Goal: Task Accomplishment & Management: Use online tool/utility

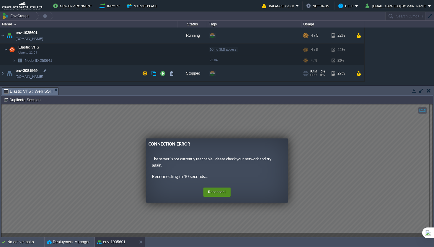
click at [213, 192] on button "Reconnect" at bounding box center [216, 191] width 27 height 9
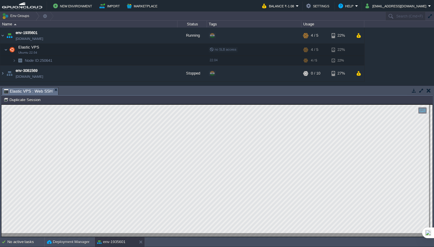
click at [423, 92] on button "button" at bounding box center [421, 90] width 5 height 5
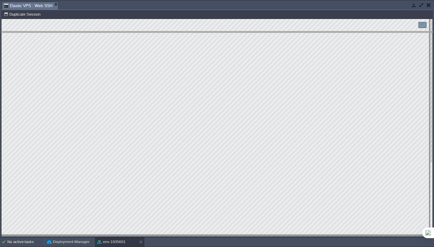
drag, startPoint x: 317, startPoint y: 10, endPoint x: 306, endPoint y: 40, distance: 31.3
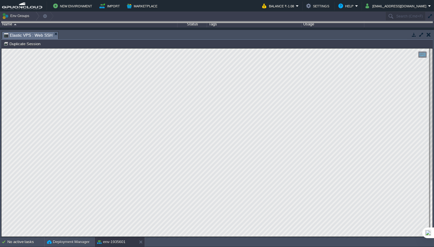
drag, startPoint x: 306, startPoint y: 40, endPoint x: 307, endPoint y: 1, distance: 38.7
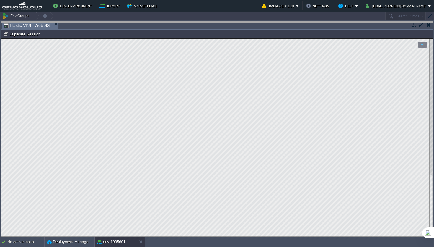
drag, startPoint x: 308, startPoint y: 24, endPoint x: 320, endPoint y: -12, distance: 38.2
click at [320, 0] on html "New Environment Import Marketplace Bonus ₹0.00 Upgrade Account Balance ₹-1.08 S…" at bounding box center [217, 123] width 434 height 247
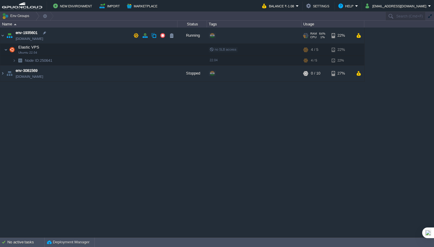
click at [84, 35] on td "env-1935601 [DOMAIN_NAME]" at bounding box center [88, 35] width 177 height 16
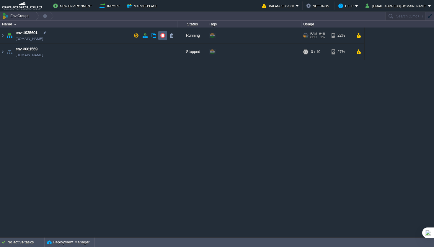
click at [164, 35] on button "button" at bounding box center [162, 35] width 5 height 5
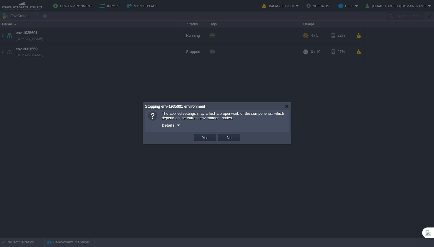
click at [96, 35] on div at bounding box center [217, 123] width 434 height 247
click at [288, 106] on div at bounding box center [287, 106] width 4 height 4
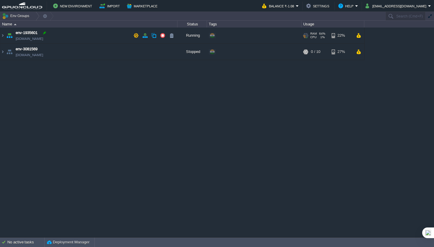
click at [42, 32] on div at bounding box center [44, 32] width 5 height 5
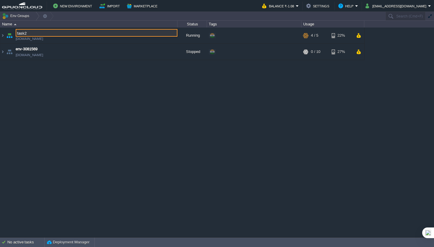
type input "task2"
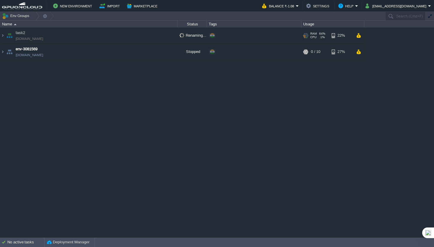
click at [147, 37] on td "task2 [DOMAIN_NAME]" at bounding box center [88, 35] width 177 height 16
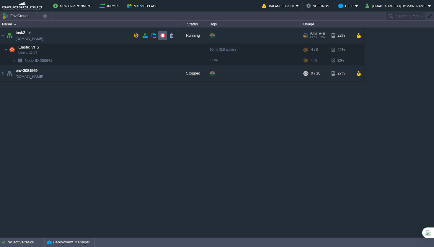
click at [163, 32] on td at bounding box center [162, 35] width 9 height 9
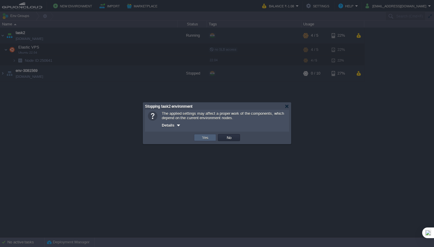
click at [208, 138] on button "Yes" at bounding box center [205, 137] width 10 height 5
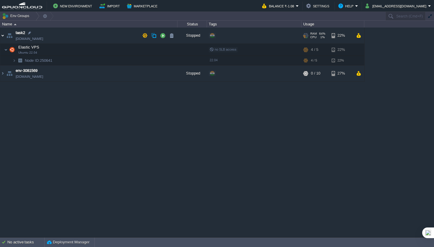
click at [4, 35] on img at bounding box center [2, 35] width 5 height 16
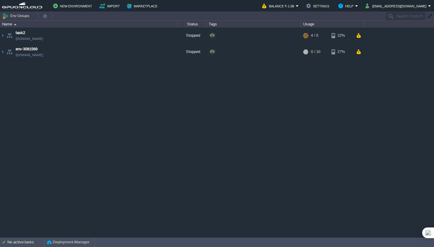
click at [83, 130] on div "task2 [DOMAIN_NAME] Stopped + Add to Env Group RAM 64% CPU 1% 4 / 5 22% Elastic…" at bounding box center [217, 131] width 434 height 209
